Goal: Browse casually: Explore the website without a specific task or goal

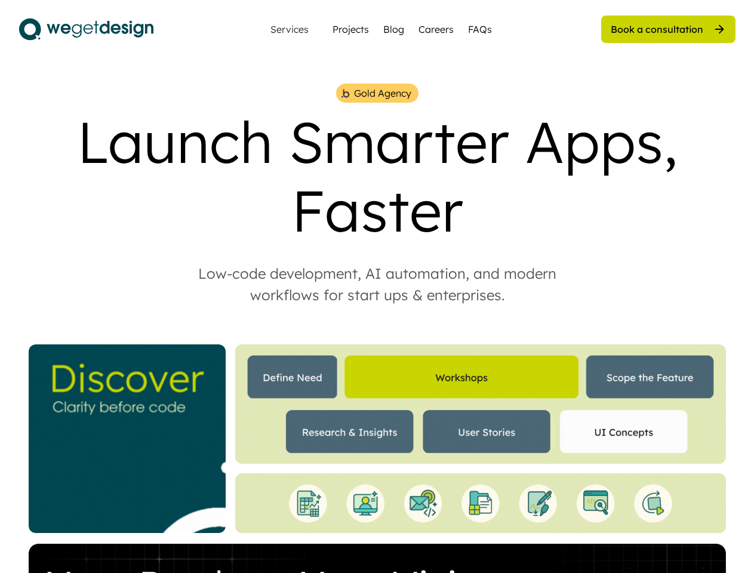
click at [377, 287] on div "Low-code development, AI automation, and modern workflows for start ups & enter…" at bounding box center [377, 284] width 406 height 43
click at [377, 328] on div "Gold Agency Launch Smarter Apps, Faster Low-code development, AI automation, an…" at bounding box center [377, 431] width 717 height 695
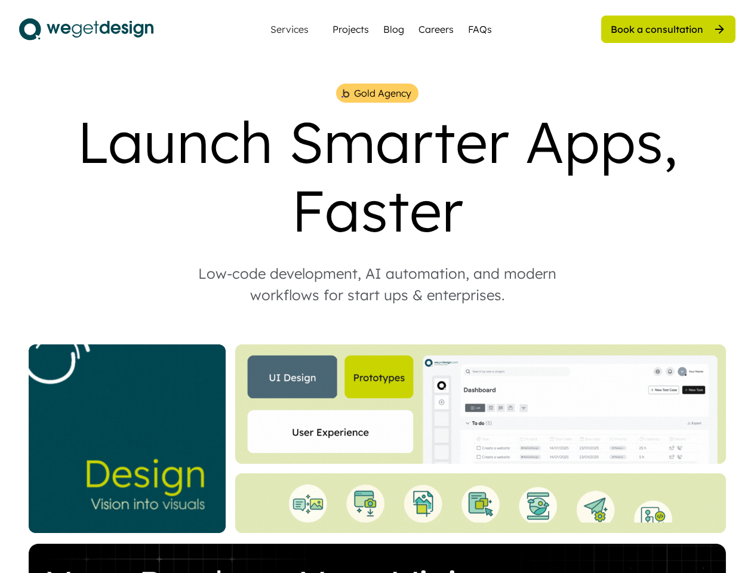
click at [377, 328] on div "Gold Agency Launch Smarter Apps, Faster Low-code development, AI automation, an…" at bounding box center [377, 431] width 717 height 695
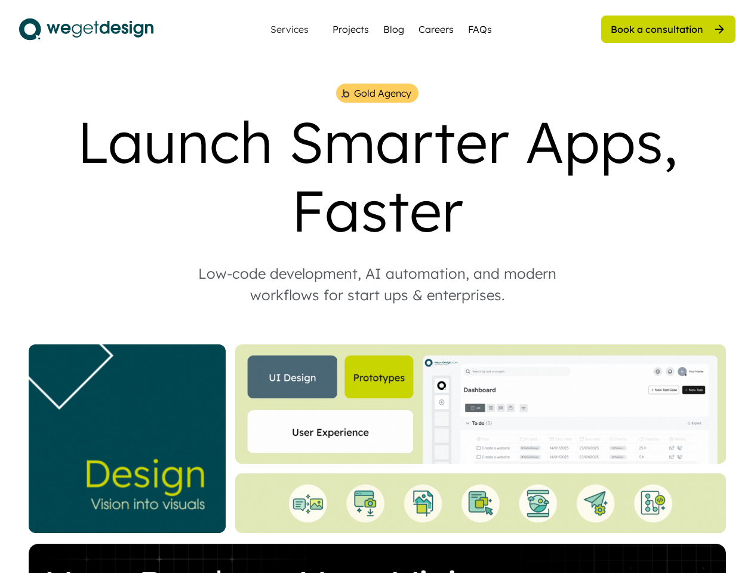
click at [377, 93] on div "Gold Agency" at bounding box center [382, 93] width 57 height 14
click at [345, 93] on img at bounding box center [345, 93] width 10 height 11
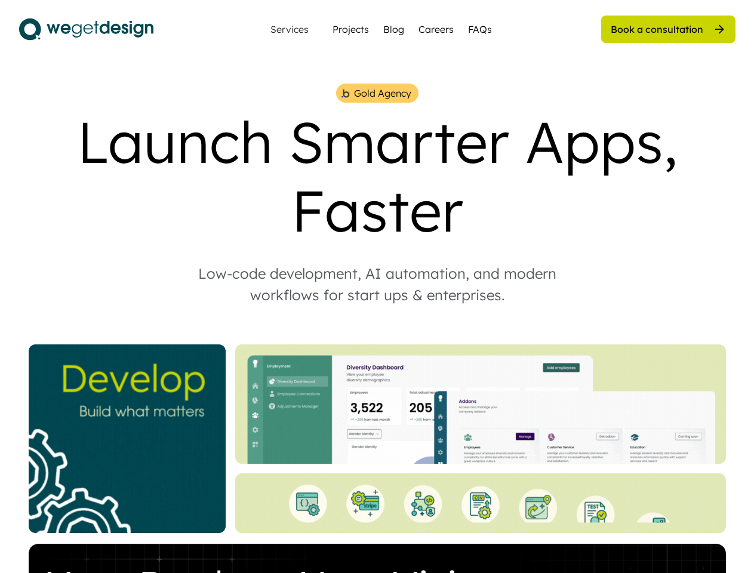
click at [382, 93] on div "Gold Agency" at bounding box center [382, 93] width 57 height 14
click at [377, 176] on div "Launch Smarter Apps, Faster" at bounding box center [377, 175] width 717 height 137
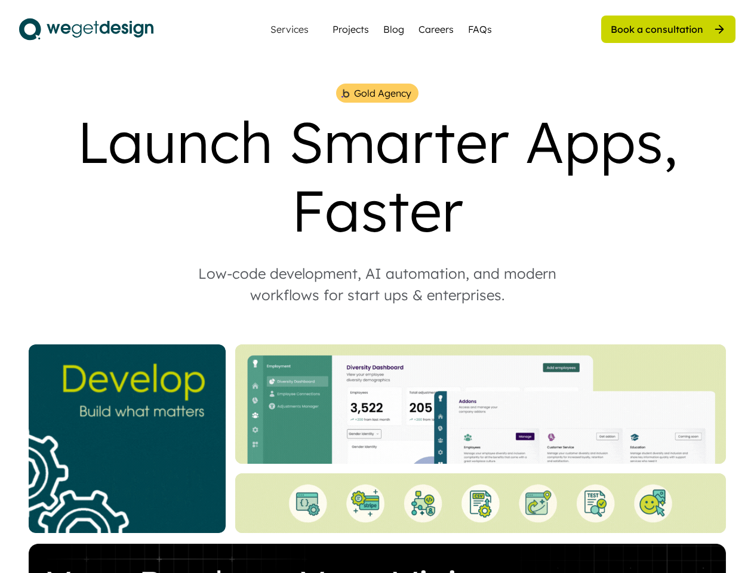
click at [377, 284] on div "Low-code development, AI automation, and modern workflows for start ups & enter…" at bounding box center [377, 284] width 406 height 43
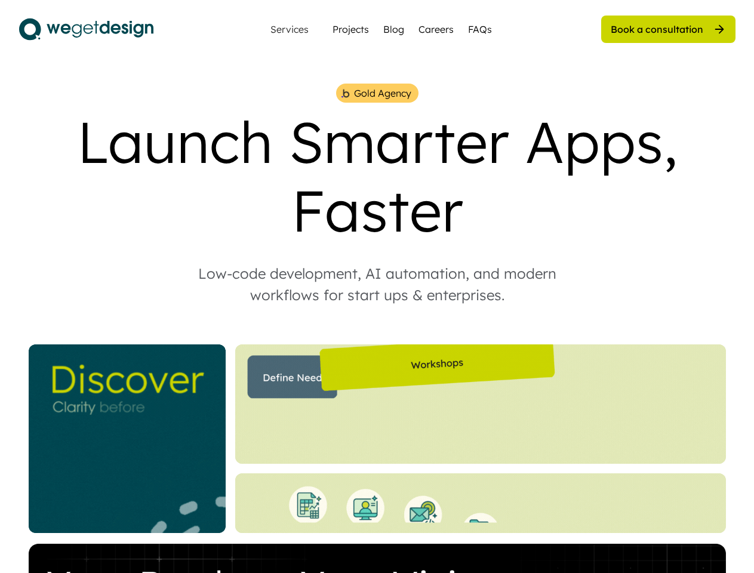
click at [377, 439] on img at bounding box center [480, 404] width 491 height 119
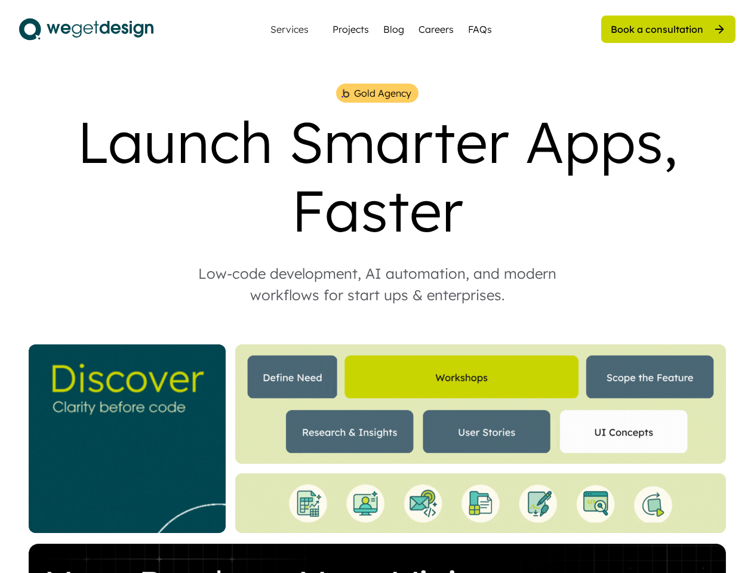
click at [377, 439] on img at bounding box center [480, 404] width 491 height 119
